Goal: Transaction & Acquisition: Purchase product/service

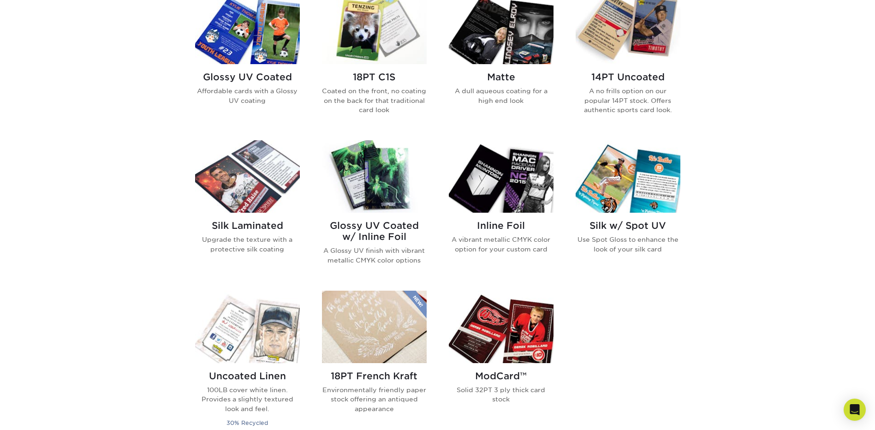
scroll to position [369, 0]
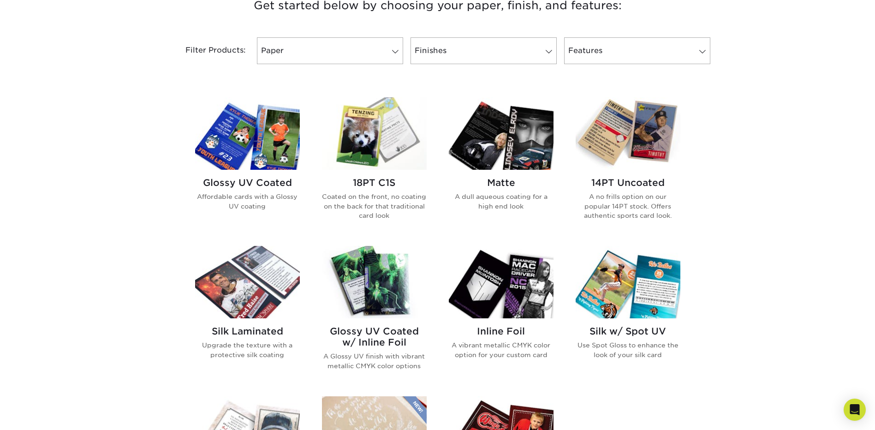
click at [235, 185] on h2 "Glossy UV Coated" at bounding box center [247, 182] width 105 height 11
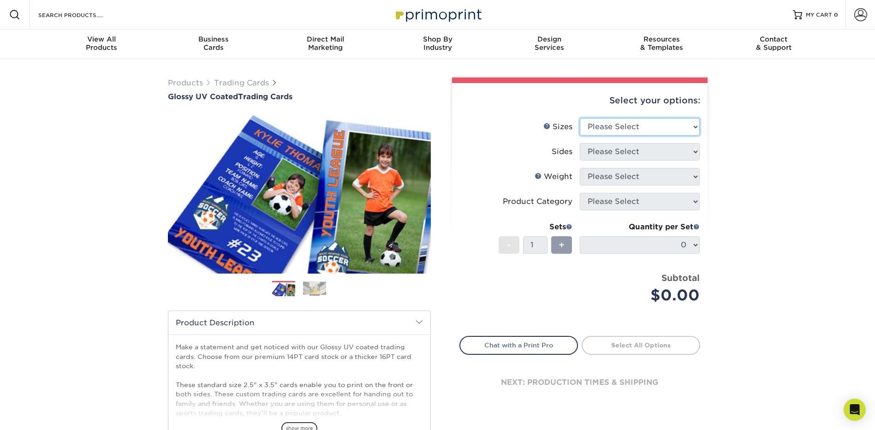
click at [630, 124] on select "Please Select 2.5" x 3.5"" at bounding box center [640, 127] width 120 height 18
select select "2.50x3.50"
click at [580, 118] on select "Please Select 2.5" x 3.5"" at bounding box center [640, 127] width 120 height 18
click at [635, 153] on select "Please Select Print Both Sides Print Front Only" at bounding box center [640, 152] width 120 height 18
select select "13abbda7-1d64-4f25-8bb2-c179b224825d"
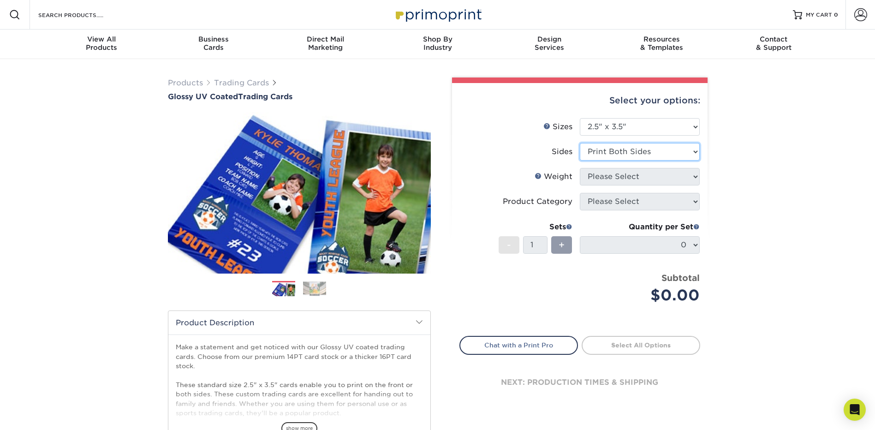
click at [580, 143] on select "Please Select Print Both Sides Print Front Only" at bounding box center [640, 152] width 120 height 18
click at [653, 181] on select "Please Select 16PT 14PT 18PT C1S" at bounding box center [640, 177] width 120 height 18
select select "16PT"
click at [580, 168] on select "Please Select 16PT 14PT 18PT C1S" at bounding box center [640, 177] width 120 height 18
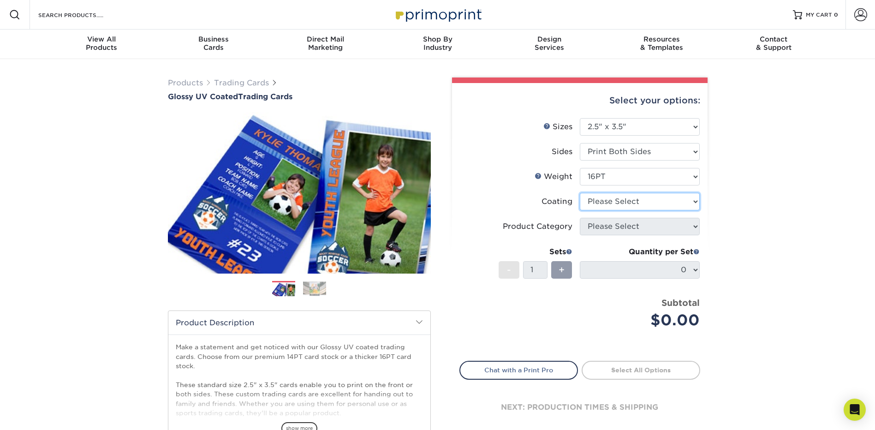
click at [656, 204] on select at bounding box center [640, 202] width 120 height 18
click at [580, 193] on select at bounding box center [640, 202] width 120 height 18
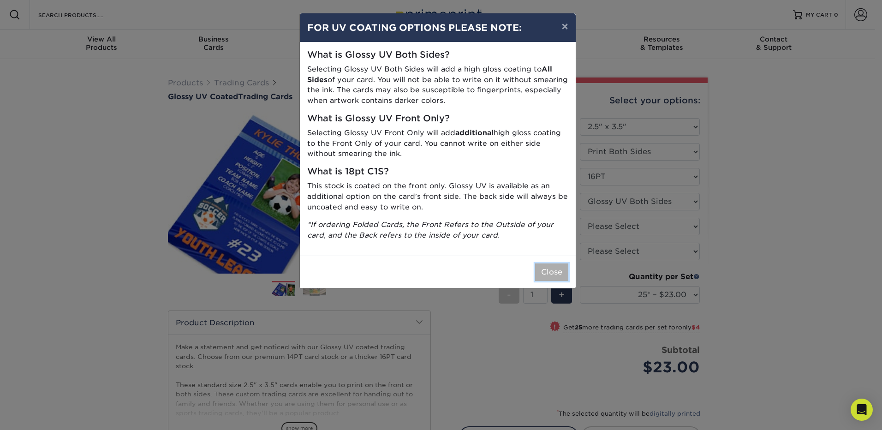
click at [557, 270] on button "Close" at bounding box center [551, 272] width 33 height 18
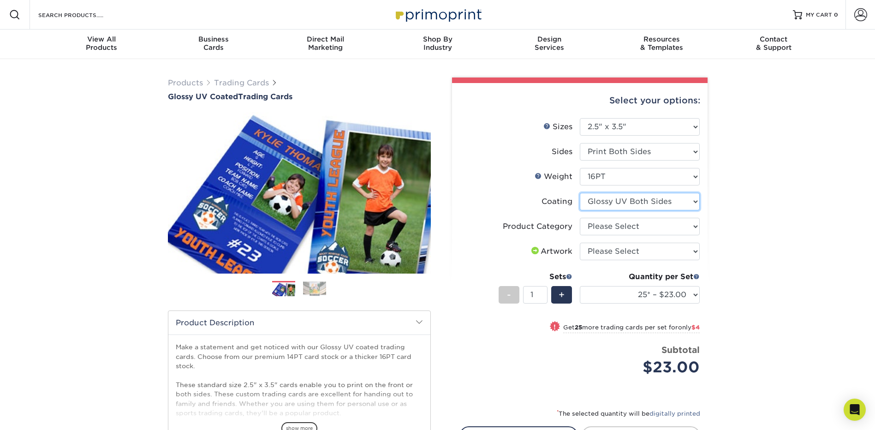
click at [653, 205] on select at bounding box center [640, 202] width 120 height 18
select select "-1"
click at [580, 193] on select at bounding box center [640, 202] width 120 height 18
select select
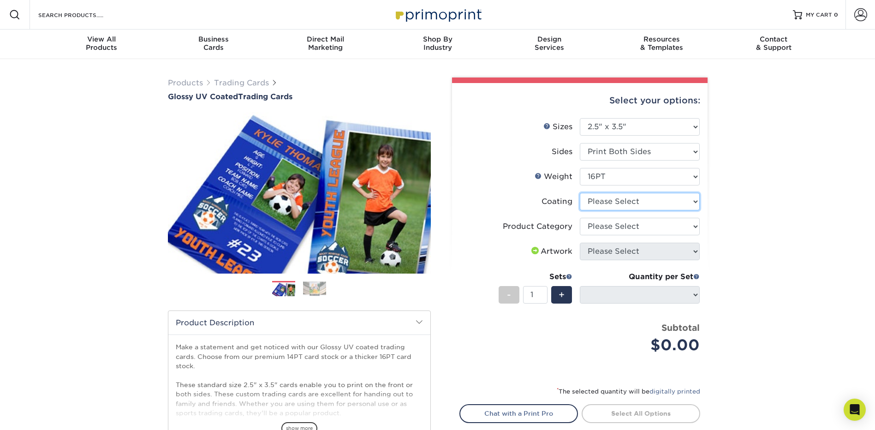
click at [655, 204] on select at bounding box center [640, 202] width 120 height 18
select select "1e8116af-acfc-44b1-83dc-8181aa338834"
click at [580, 193] on select at bounding box center [640, 202] width 120 height 18
select select "-1"
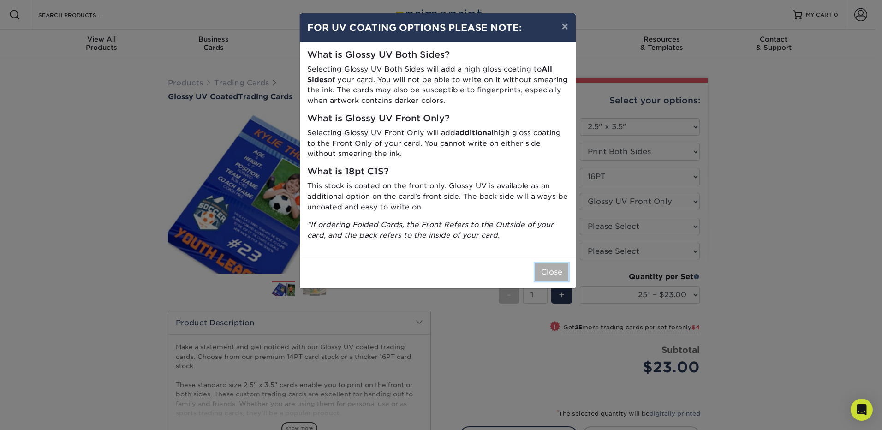
click at [545, 270] on button "Close" at bounding box center [551, 272] width 33 height 18
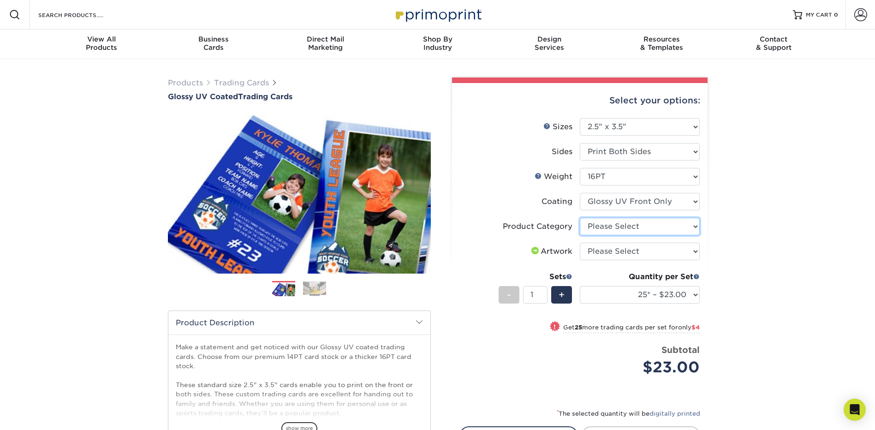
click at [640, 231] on select "Please Select Trading Cards" at bounding box center [640, 227] width 120 height 18
select select "c2f9bce9-36c2-409d-b101-c29d9d031e18"
click at [580, 218] on select "Please Select Trading Cards" at bounding box center [640, 227] width 120 height 18
click at [646, 252] on select "Please Select I will upload files I need a design - $100" at bounding box center [640, 252] width 120 height 18
select select "upload"
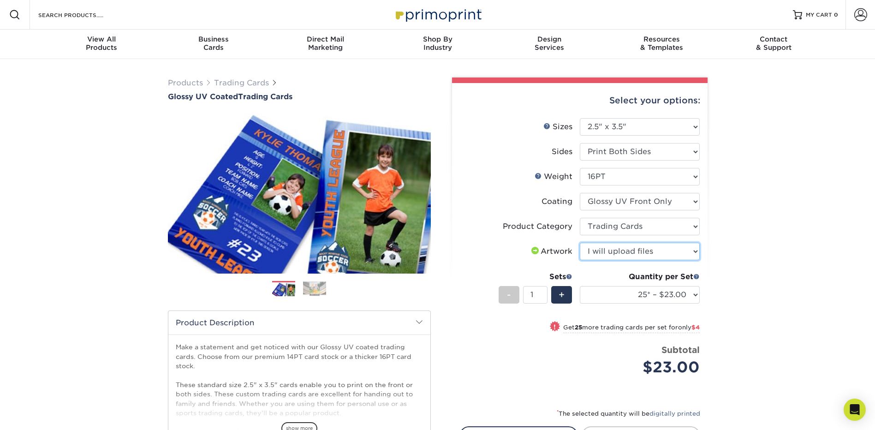
click at [580, 243] on select "Please Select I will upload files I need a design - $100" at bounding box center [640, 252] width 120 height 18
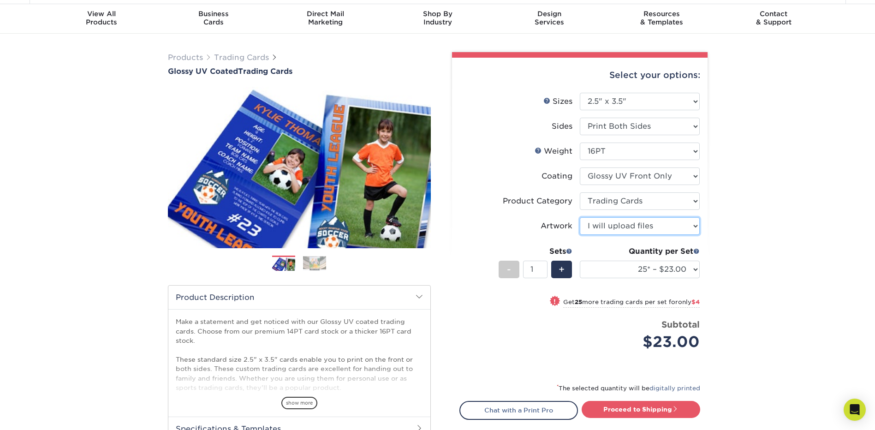
scroll to position [46, 0]
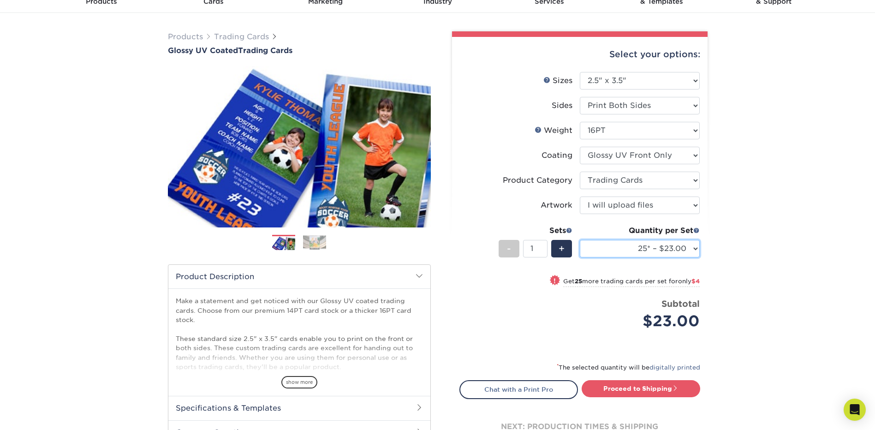
click at [666, 249] on select "25* – $23.00 50* – $27.00 75* – $33.00 100* – $37.00 250* – $47.00 500 – $58.00…" at bounding box center [640, 249] width 120 height 18
click at [757, 287] on div "Products Trading Cards Glossy UV Coated Trading Cards Previous Next /" at bounding box center [437, 259] width 875 height 493
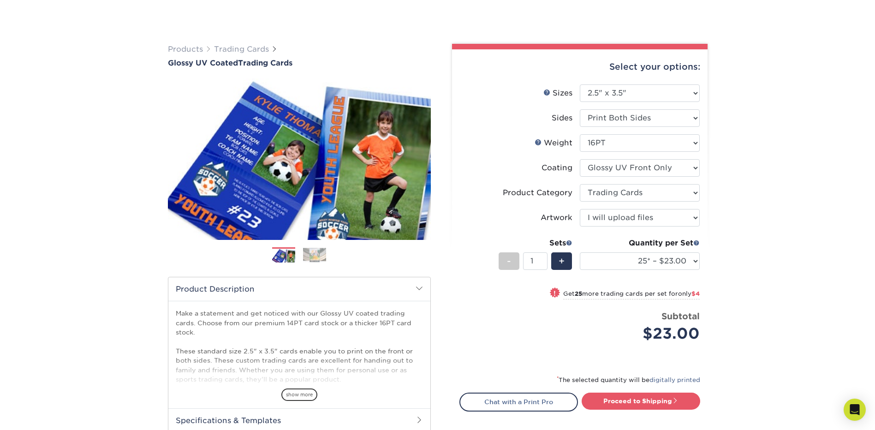
scroll to position [0, 0]
